Goal: Obtain resource: Download file/media

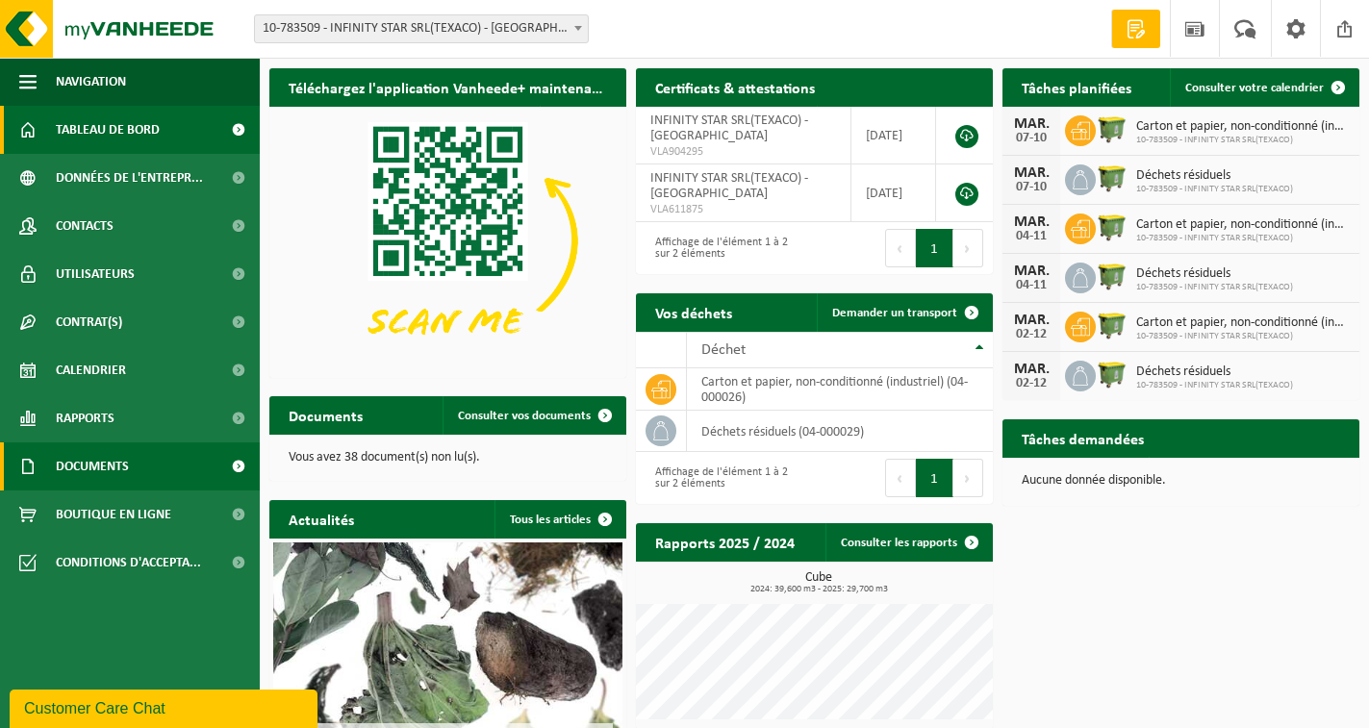
click at [153, 466] on link "Documents" at bounding box center [130, 467] width 260 height 48
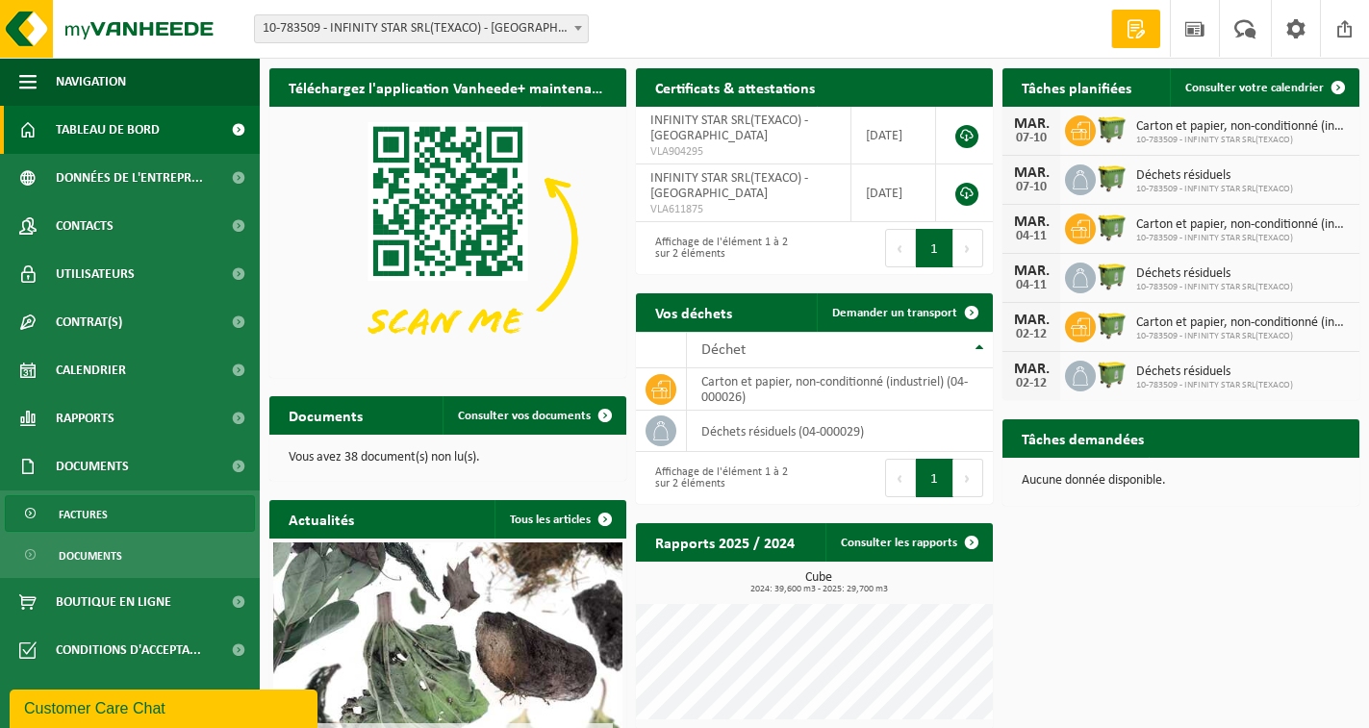
click at [129, 518] on link "Factures" at bounding box center [130, 513] width 250 height 37
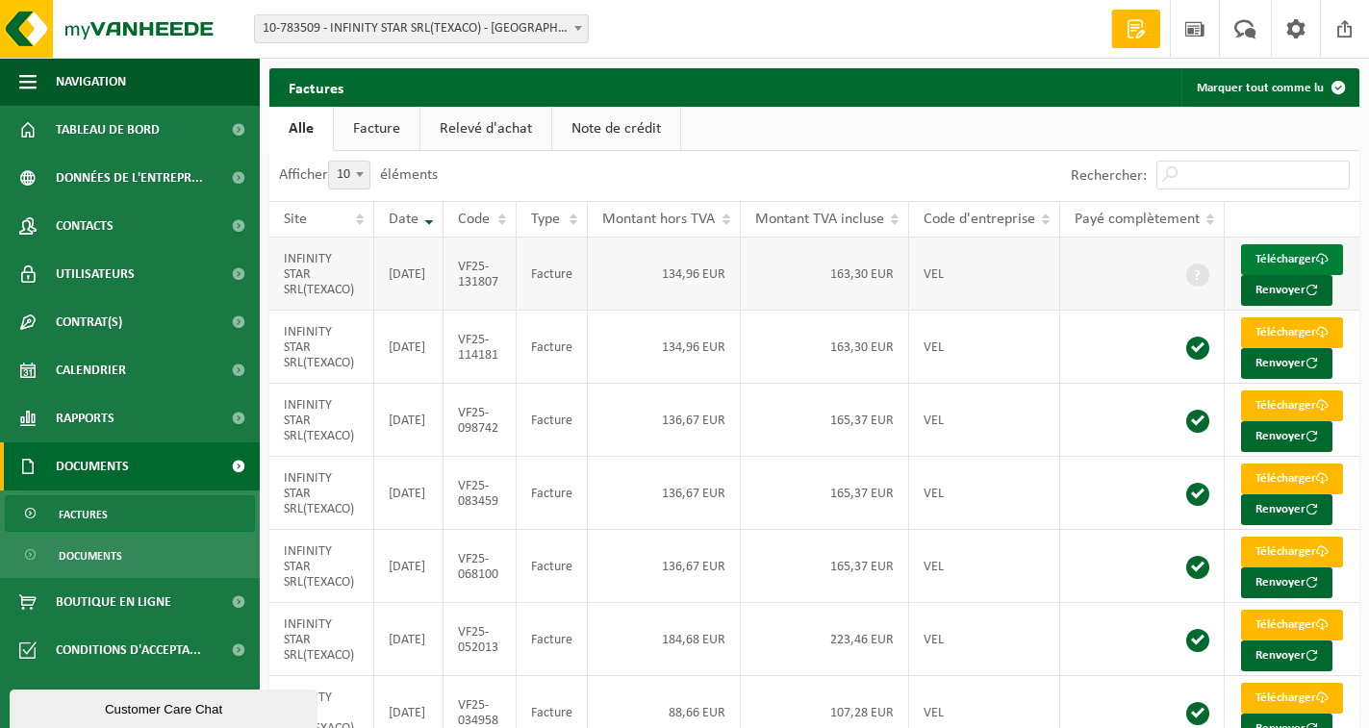
click at [1272, 273] on link "Télécharger" at bounding box center [1292, 259] width 102 height 31
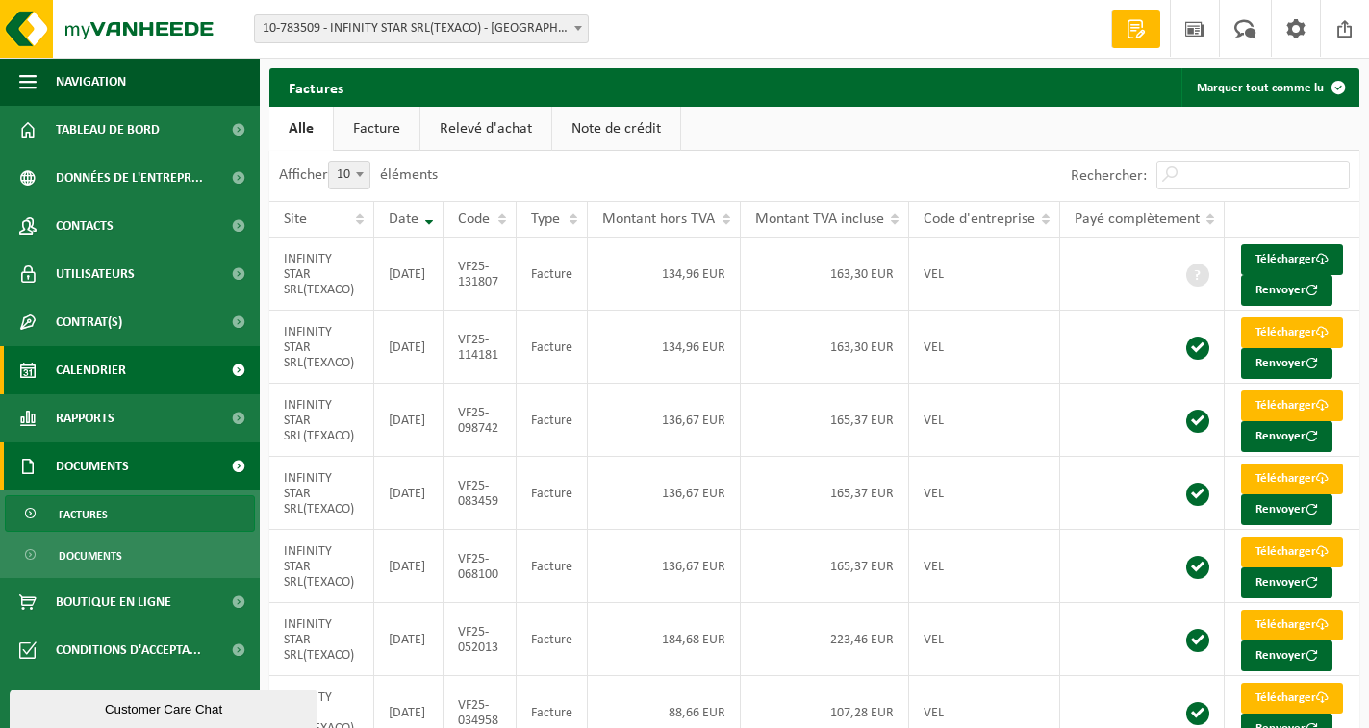
click at [122, 375] on span "Calendrier" at bounding box center [91, 370] width 70 height 48
